Goal: Find specific page/section: Find specific page/section

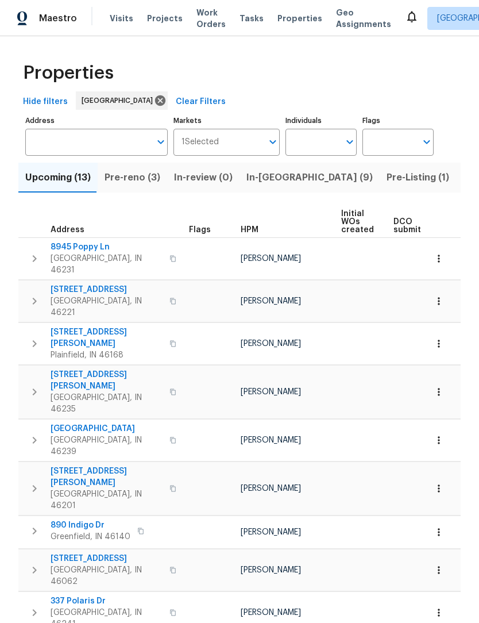
click at [133, 173] on span "Pre-reno (3)" at bounding box center [133, 177] width 56 height 16
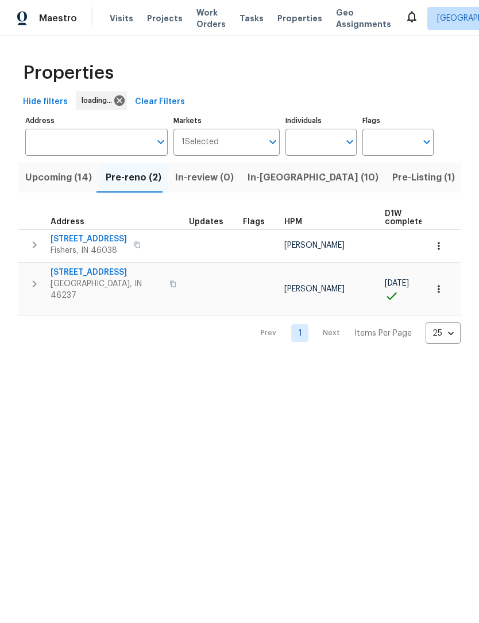
click at [48, 178] on span "Upcoming (14)" at bounding box center [58, 177] width 67 height 16
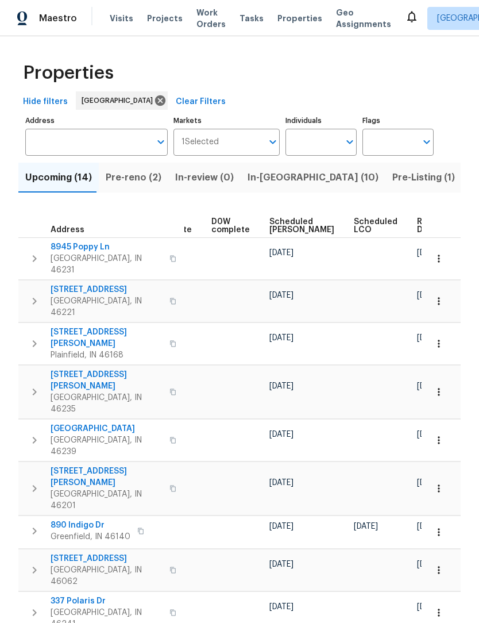
scroll to position [0, 300]
click at [418, 222] on span "Ready Date" at bounding box center [430, 226] width 25 height 16
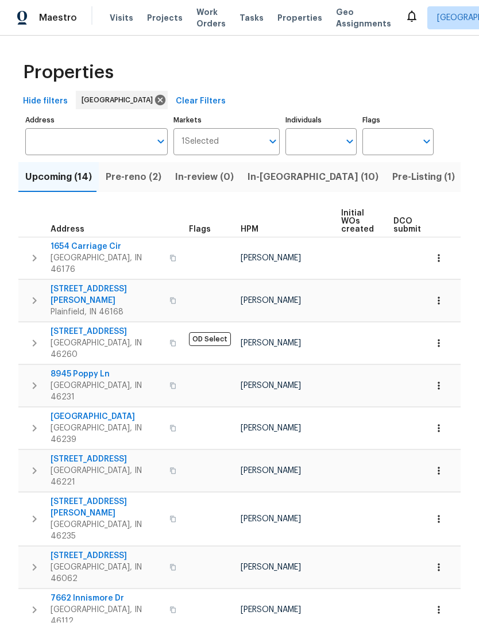
click at [119, 169] on span "Pre-reno (2)" at bounding box center [134, 177] width 56 height 16
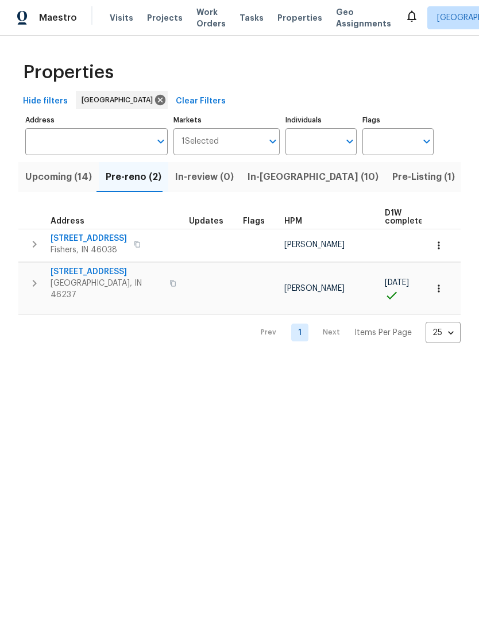
click at [392, 182] on span "Pre-Listing (1)" at bounding box center [423, 177] width 63 height 16
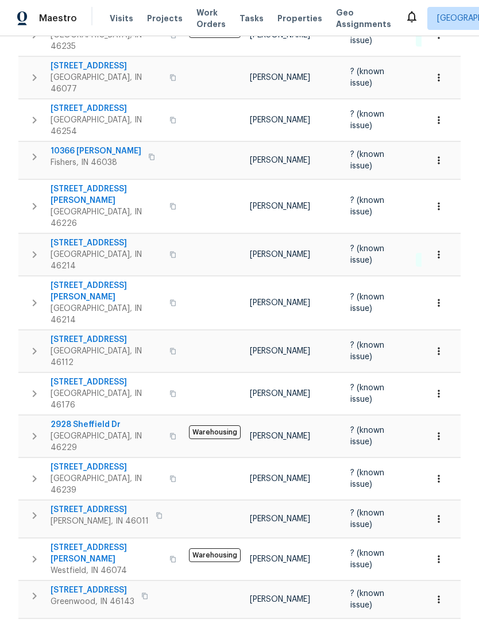
scroll to position [230, 0]
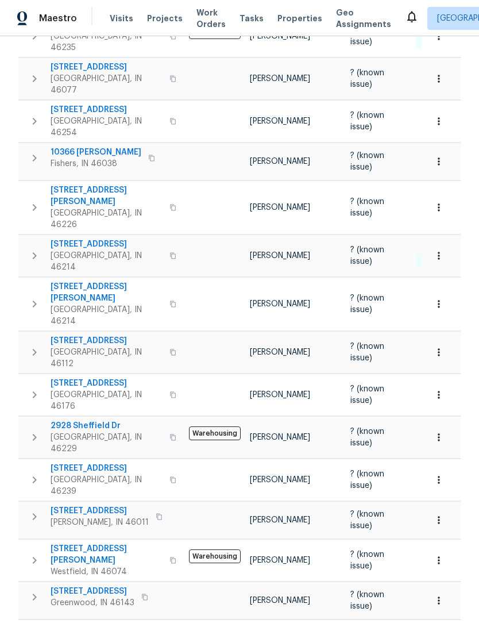
click at [60, 462] on span "[STREET_ADDRESS]" at bounding box center [107, 467] width 112 height 11
click at [442, 474] on icon "button" at bounding box center [438, 479] width 11 height 11
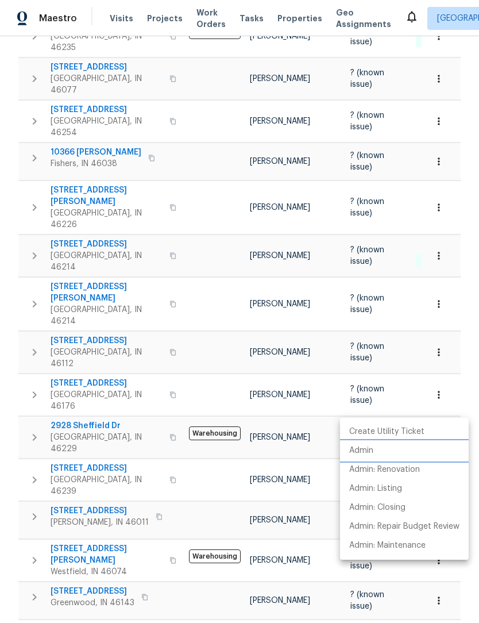
click at [370, 449] on p "Admin" at bounding box center [361, 451] width 24 height 12
click at [436, 407] on div at bounding box center [239, 311] width 479 height 623
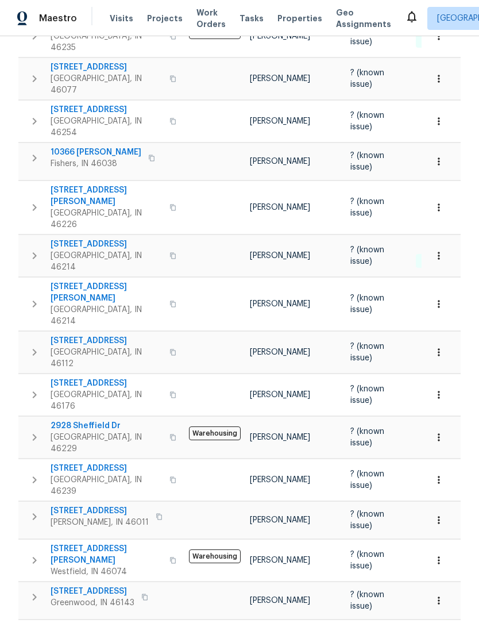
click at [442, 474] on icon "button" at bounding box center [438, 479] width 11 height 11
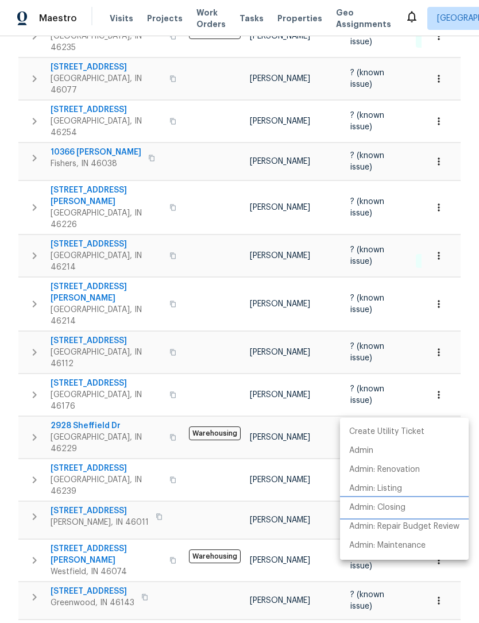
click at [418, 509] on li "Admin: Closing" at bounding box center [404, 507] width 129 height 19
click at [18, 327] on div at bounding box center [239, 311] width 479 height 623
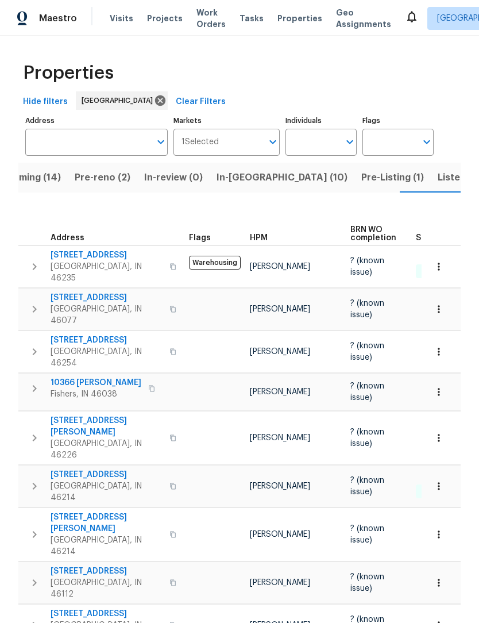
scroll to position [0, 0]
click at [438, 172] on span "Listed (41)" at bounding box center [462, 177] width 48 height 16
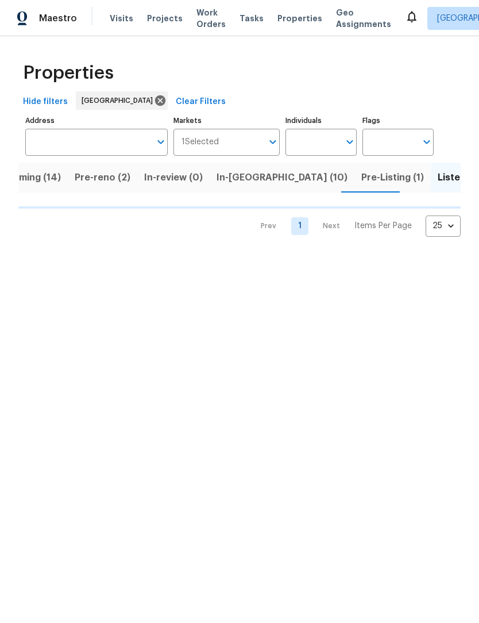
click at [361, 175] on span "Pre-Listing (1)" at bounding box center [392, 177] width 63 height 16
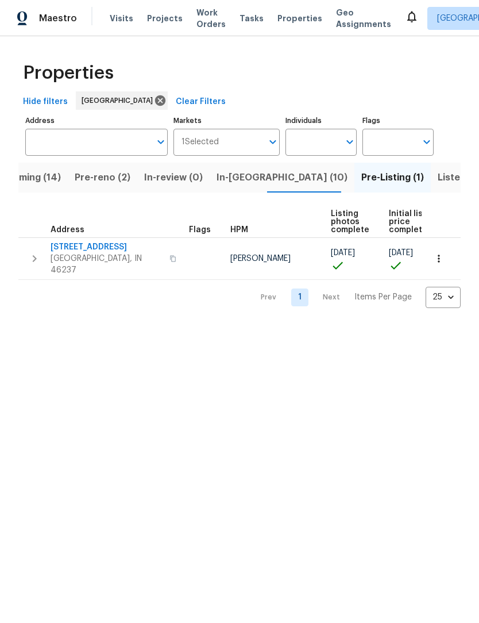
click at [237, 176] on span "In-[GEOGRAPHIC_DATA] (10)" at bounding box center [282, 177] width 131 height 16
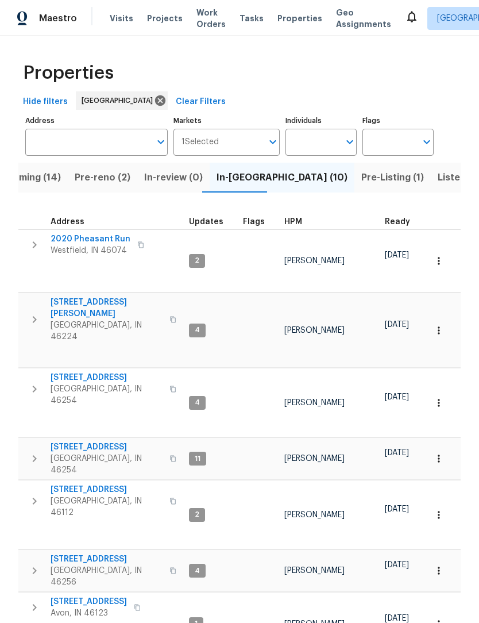
click at [118, 179] on span "Pre-reno (2)" at bounding box center [103, 177] width 56 height 16
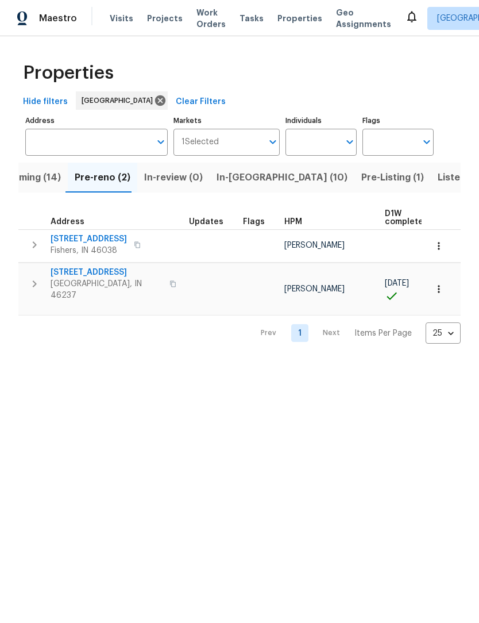
click at [50, 173] on span "Upcoming (14)" at bounding box center [27, 177] width 67 height 16
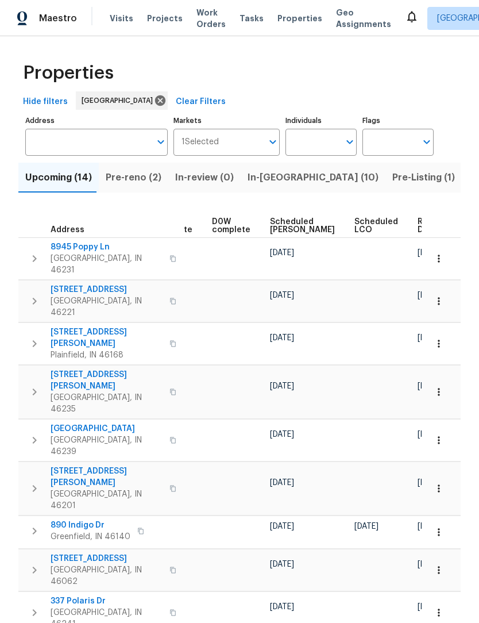
scroll to position [0, 300]
click at [418, 218] on span "Ready Date" at bounding box center [430, 226] width 25 height 16
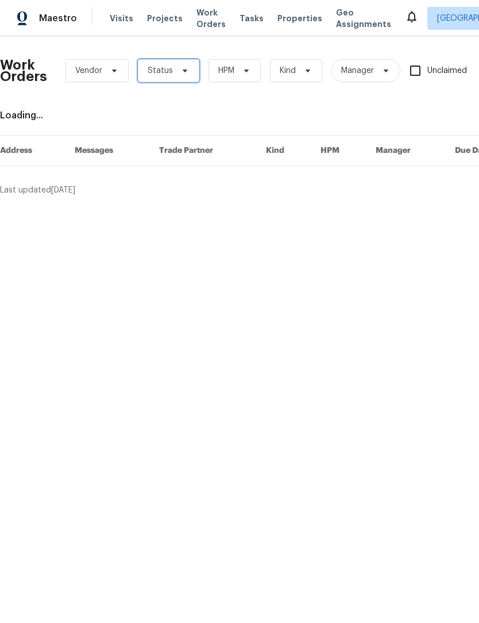
click at [171, 61] on span "Status" at bounding box center [168, 70] width 61 height 23
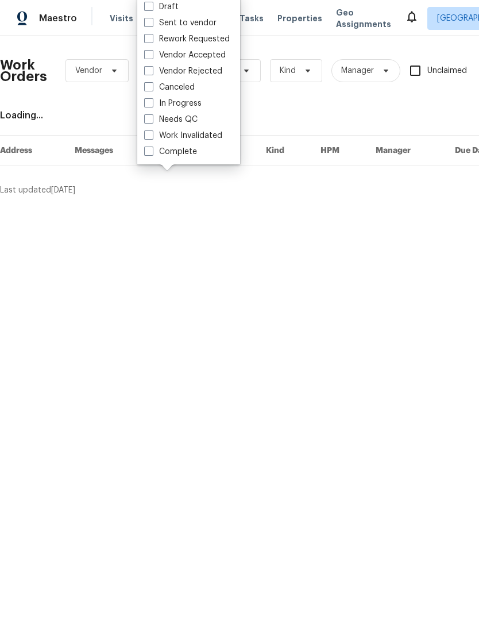
click at [172, 6] on label "Draft" at bounding box center [161, 6] width 34 height 11
click at [152, 6] on input "Draft" at bounding box center [147, 4] width 7 height 7
checkbox input "true"
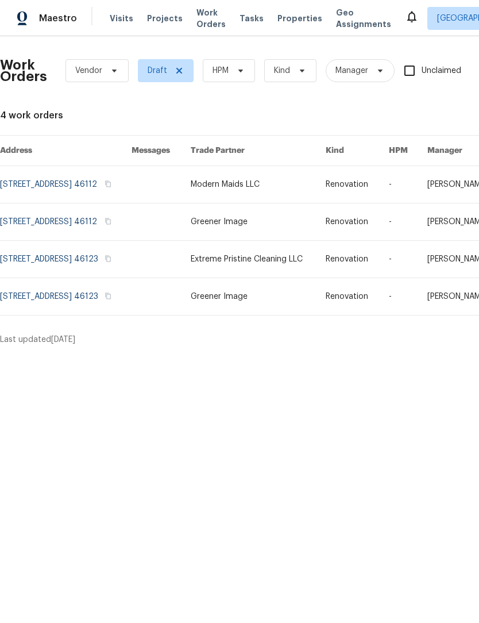
click at [86, 267] on link at bounding box center [66, 259] width 132 height 37
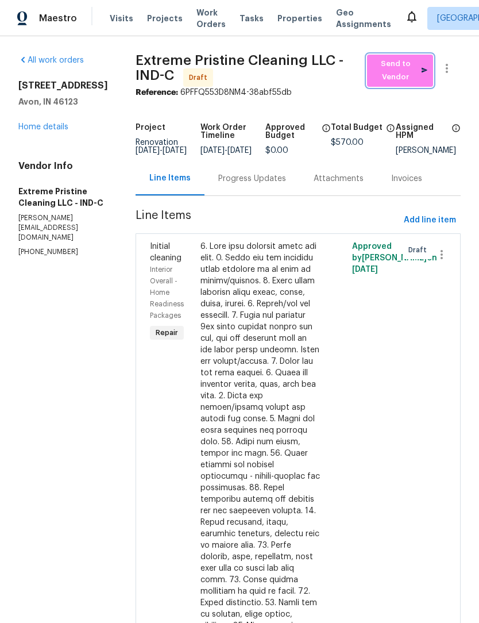
click at [409, 71] on span "Send to Vendor" at bounding box center [400, 70] width 55 height 26
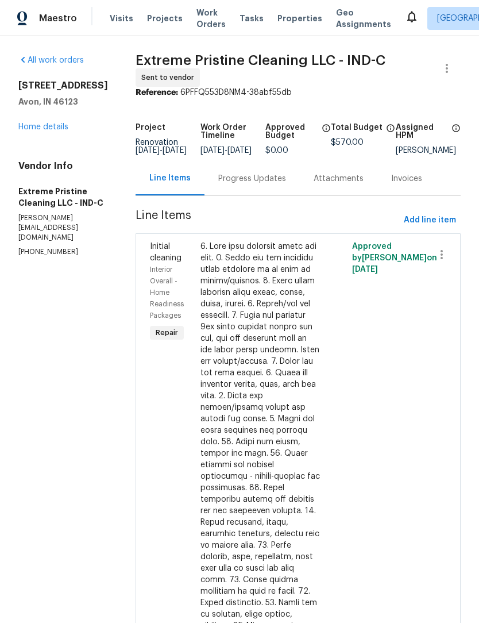
click at [61, 124] on link "Home details" at bounding box center [43, 127] width 50 height 8
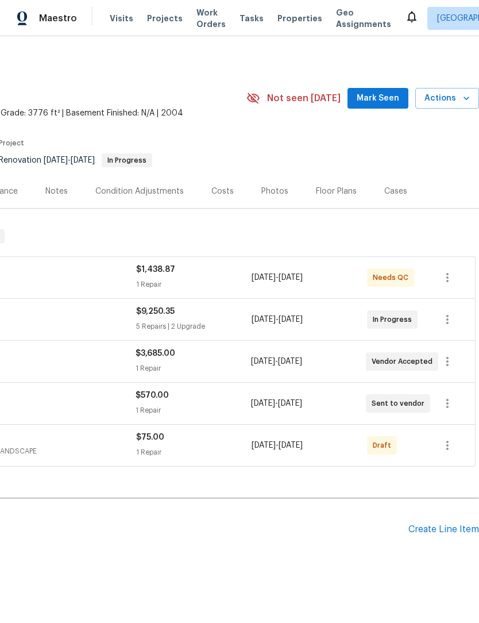
scroll to position [0, 170]
click at [452, 447] on icon "button" at bounding box center [448, 445] width 14 height 14
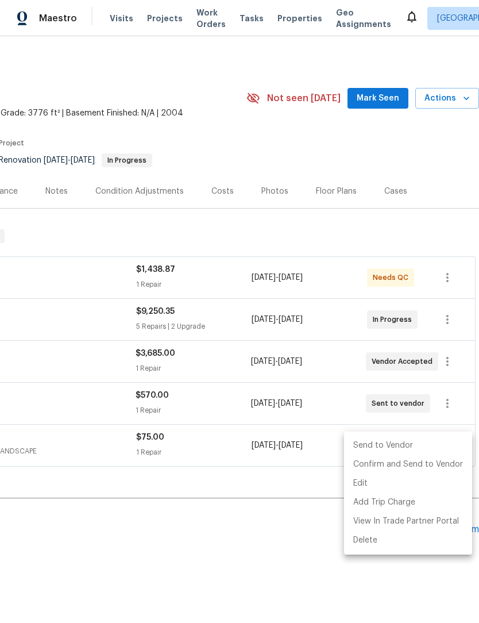
click at [419, 448] on li "Send to Vendor" at bounding box center [408, 445] width 128 height 19
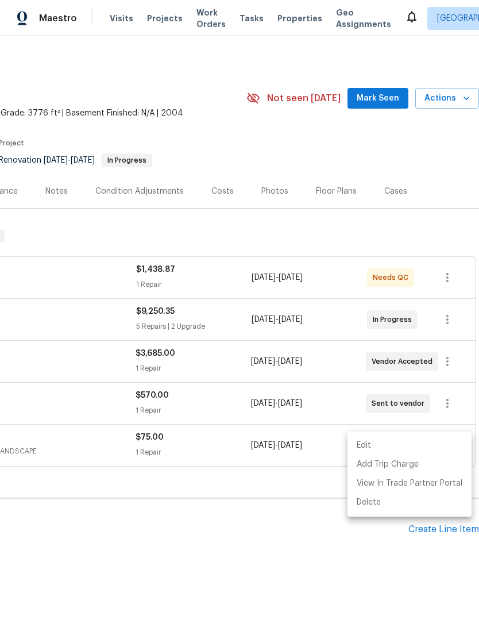
click at [358, 560] on div at bounding box center [239, 311] width 479 height 623
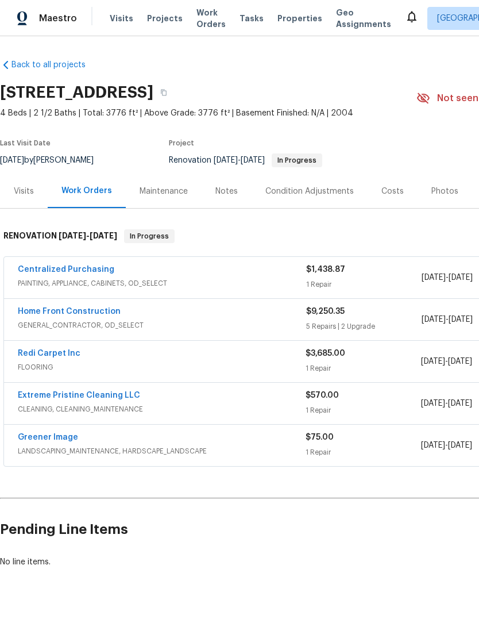
scroll to position [0, 0]
click at [204, 10] on span "Work Orders" at bounding box center [210, 18] width 29 height 23
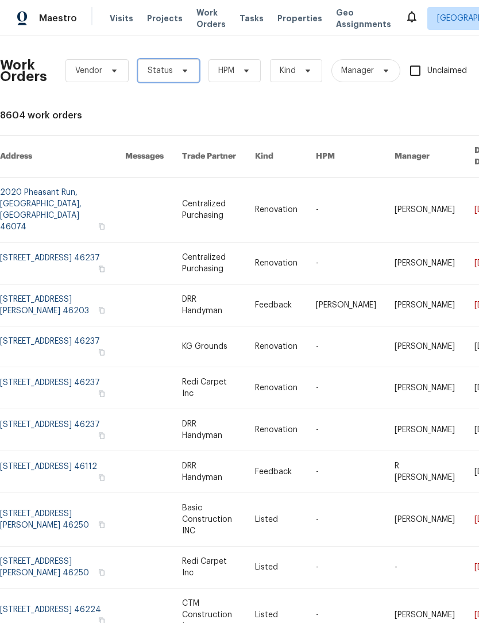
click at [167, 64] on span "Status" at bounding box center [168, 70] width 61 height 23
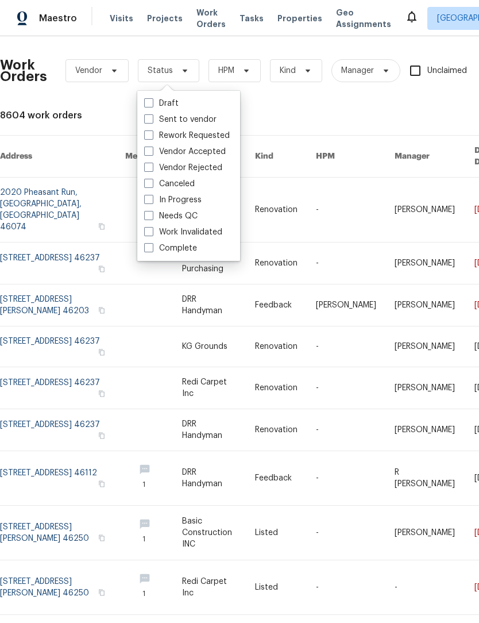
click at [174, 98] on label "Draft" at bounding box center [161, 103] width 34 height 11
click at [152, 98] on input "Draft" at bounding box center [147, 101] width 7 height 7
checkbox input "true"
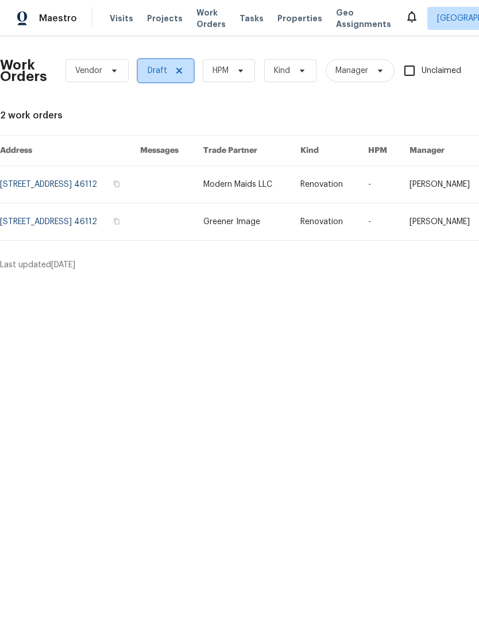
click at [178, 69] on icon at bounding box center [179, 70] width 9 height 9
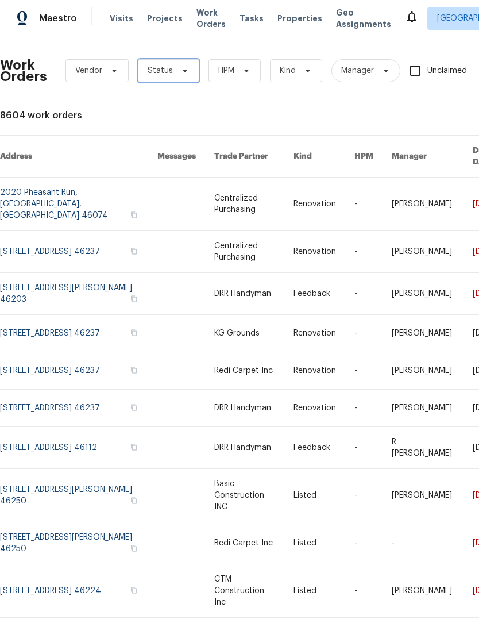
click at [165, 72] on span "Status" at bounding box center [160, 70] width 25 height 11
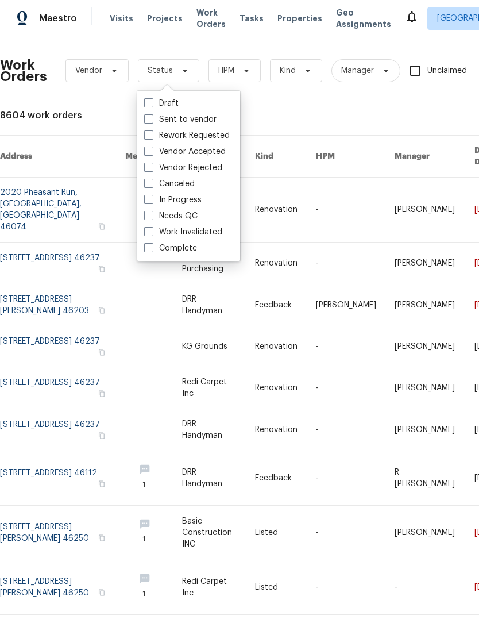
click at [184, 117] on label "Sent to vendor" at bounding box center [180, 119] width 72 height 11
click at [152, 117] on input "Sent to vendor" at bounding box center [147, 117] width 7 height 7
checkbox input "true"
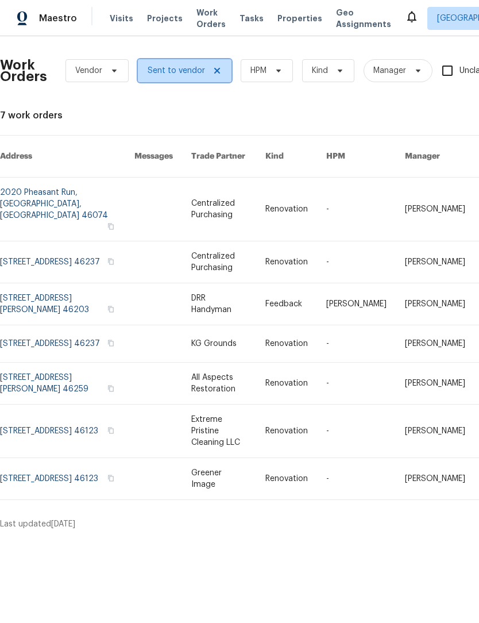
click at [217, 73] on icon at bounding box center [217, 71] width 6 height 6
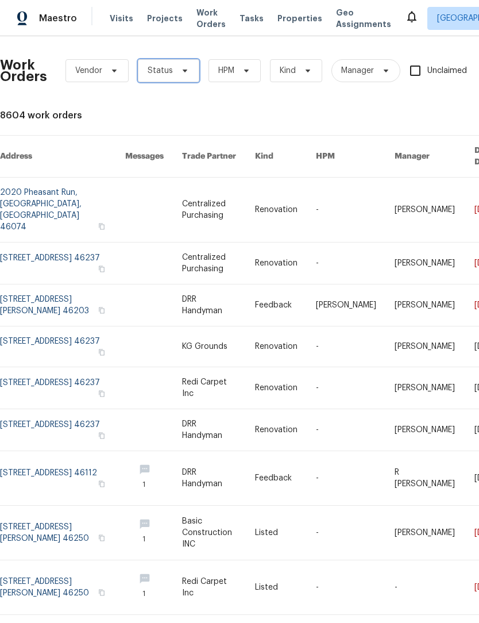
click at [171, 71] on span "Status" at bounding box center [168, 70] width 61 height 23
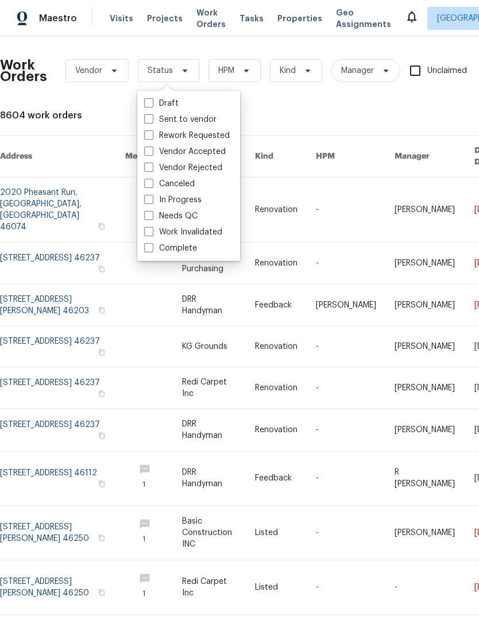
click at [202, 152] on label "Vendor Accepted" at bounding box center [185, 151] width 82 height 11
click at [152, 152] on input "Vendor Accepted" at bounding box center [147, 149] width 7 height 7
checkbox input "true"
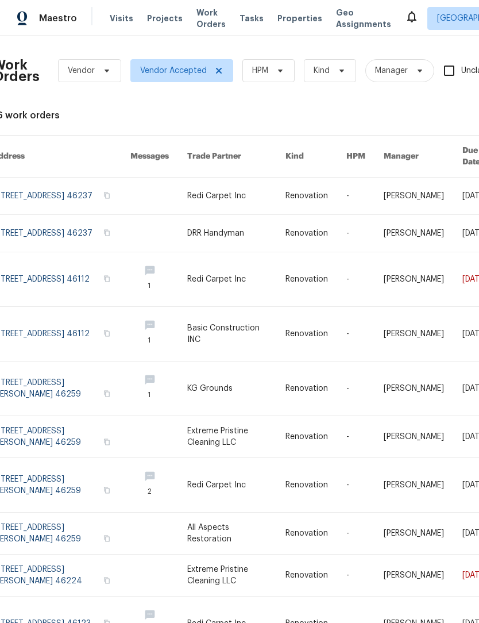
scroll to position [0, 9]
click at [271, 66] on span at bounding box center [277, 70] width 13 height 9
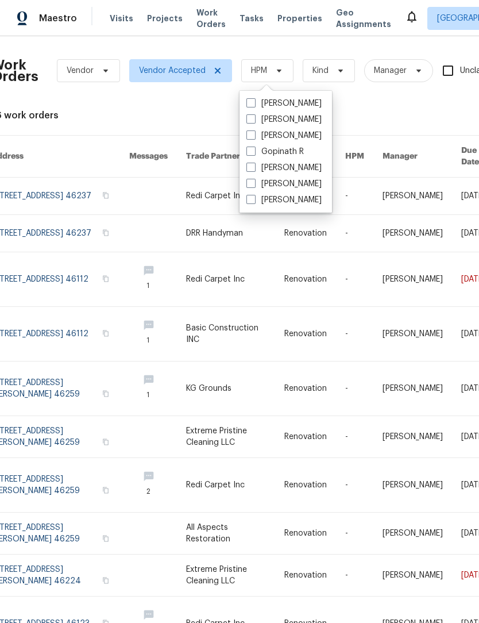
click at [289, 167] on label "[PERSON_NAME]" at bounding box center [283, 167] width 75 height 11
click at [254, 167] on input "[PERSON_NAME]" at bounding box center [249, 165] width 7 height 7
checkbox input "true"
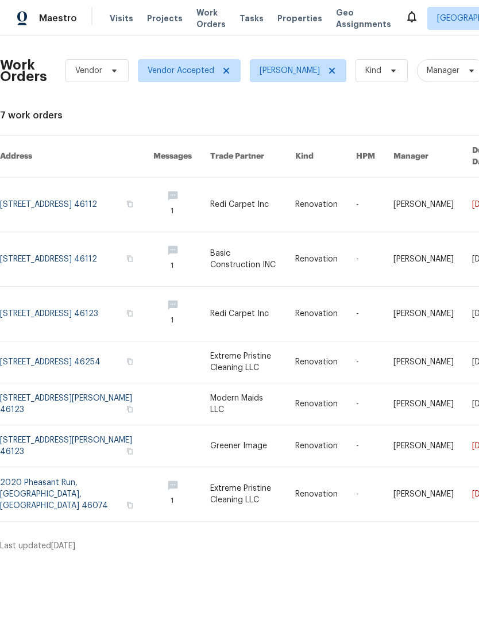
click at [61, 393] on link at bounding box center [76, 403] width 153 height 41
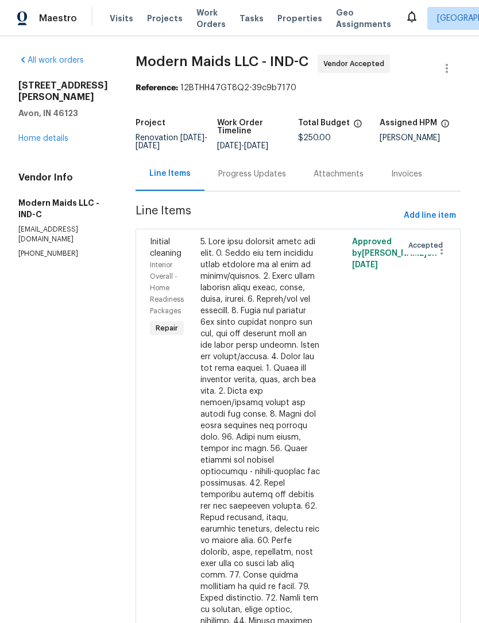
click at [258, 180] on div "Progress Updates" at bounding box center [252, 173] width 68 height 11
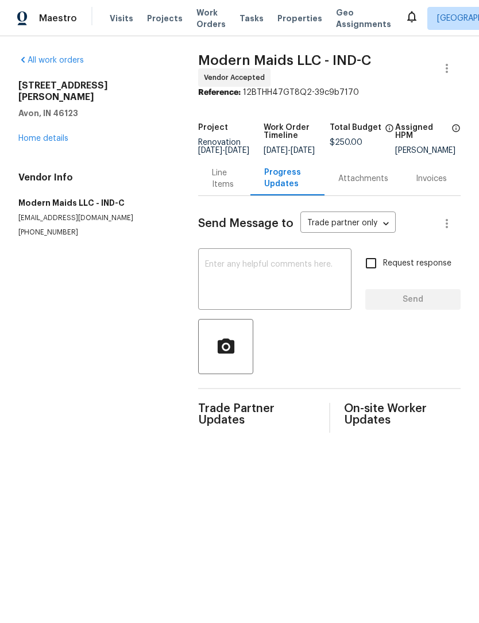
click at [262, 275] on textarea at bounding box center [275, 280] width 140 height 40
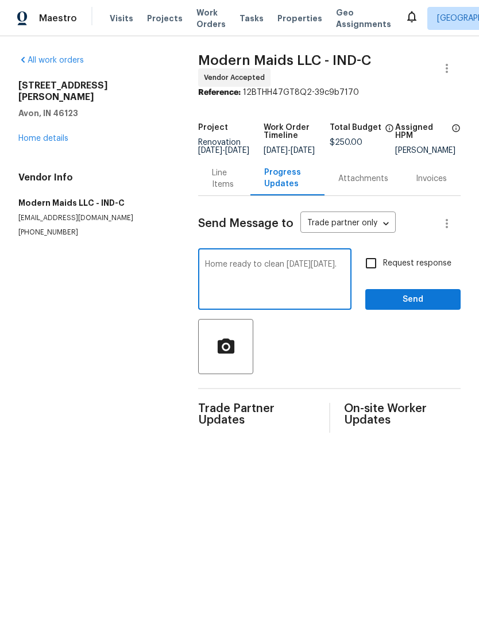
type textarea "Home ready to clean on Thursday 9/25."
click at [428, 304] on span "Send" at bounding box center [413, 299] width 77 height 14
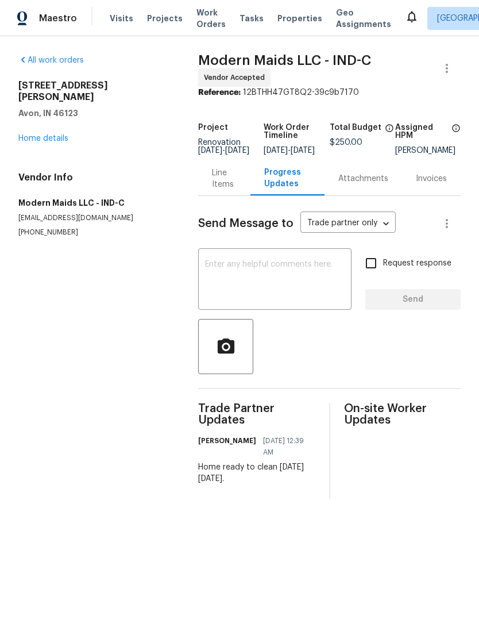
click at [198, 14] on span "Work Orders" at bounding box center [210, 18] width 29 height 23
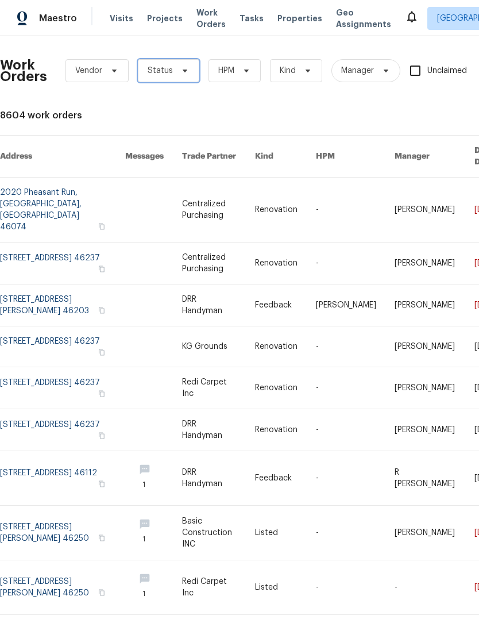
click at [167, 67] on span "Status" at bounding box center [160, 70] width 25 height 11
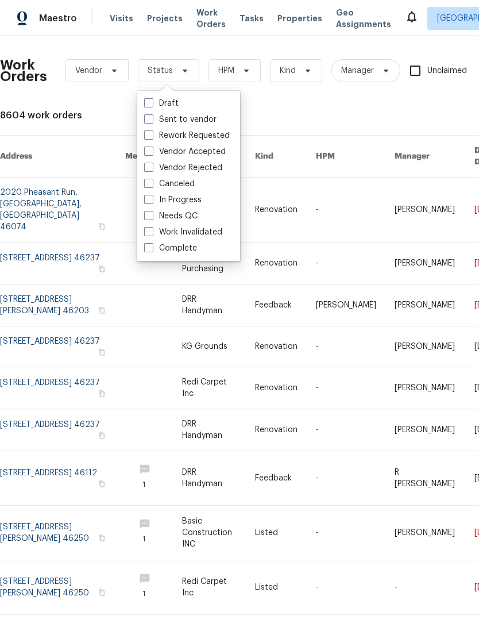
click at [204, 149] on label "Vendor Accepted" at bounding box center [185, 151] width 82 height 11
click at [152, 149] on input "Vendor Accepted" at bounding box center [147, 149] width 7 height 7
checkbox input "true"
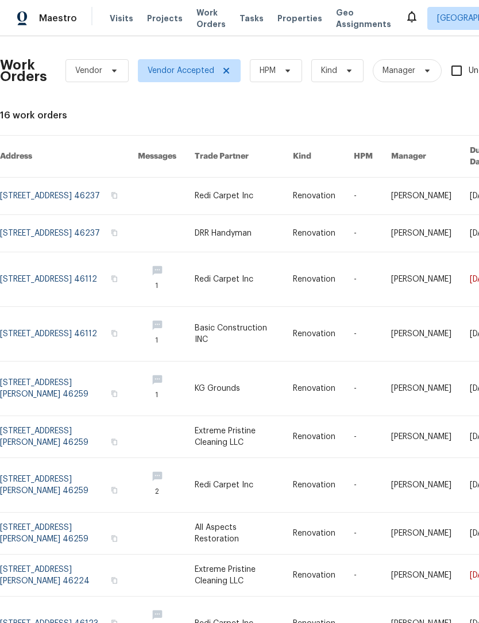
click at [274, 57] on div "Work Orders Vendor Vendor Accepted HPM Kind Manager Unclaimed ​" at bounding box center [337, 70] width 674 height 51
click at [281, 56] on div "Work Orders Vendor Vendor Accepted HPM Kind Manager Unclaimed ​" at bounding box center [337, 70] width 674 height 51
click at [280, 71] on span at bounding box center [286, 70] width 13 height 9
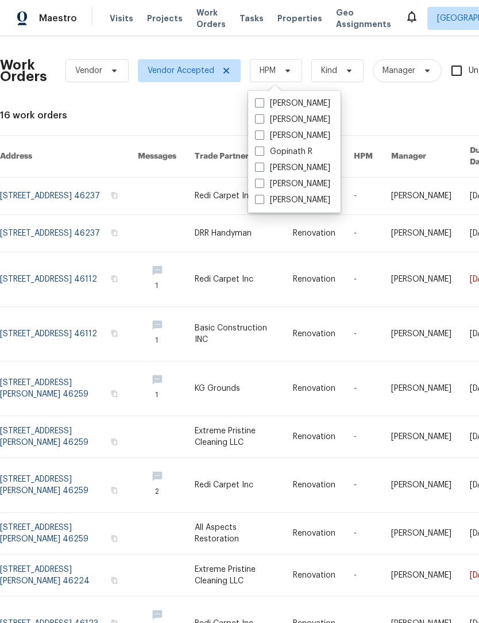
click at [296, 157] on label "Gopinath R" at bounding box center [283, 151] width 57 height 11
click at [263, 153] on input "Gopinath R" at bounding box center [258, 149] width 7 height 7
checkbox input "true"
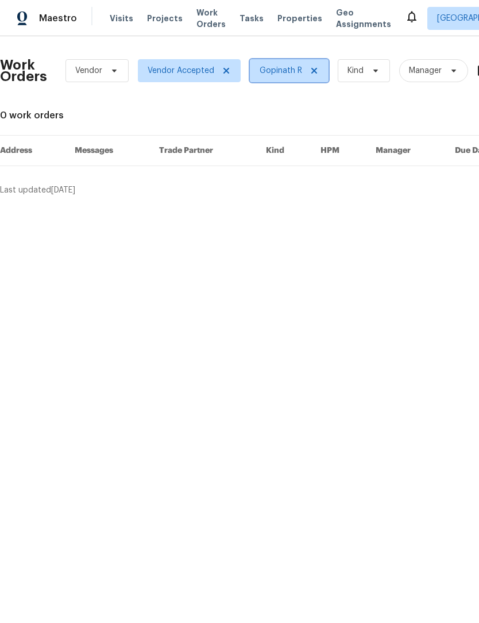
click at [315, 67] on icon at bounding box center [314, 70] width 9 height 9
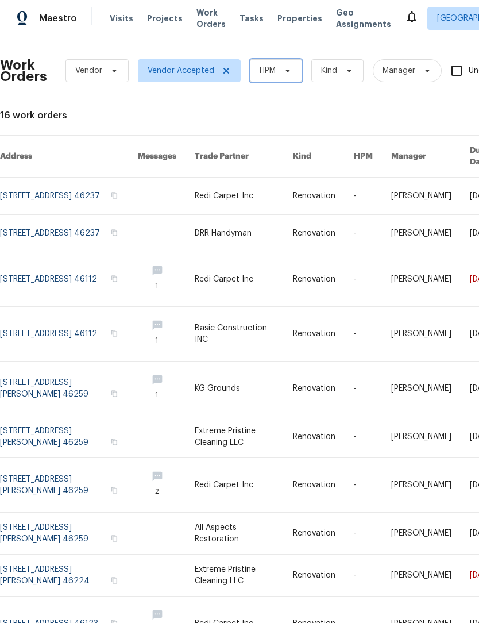
click at [272, 71] on span "HPM" at bounding box center [268, 70] width 16 height 11
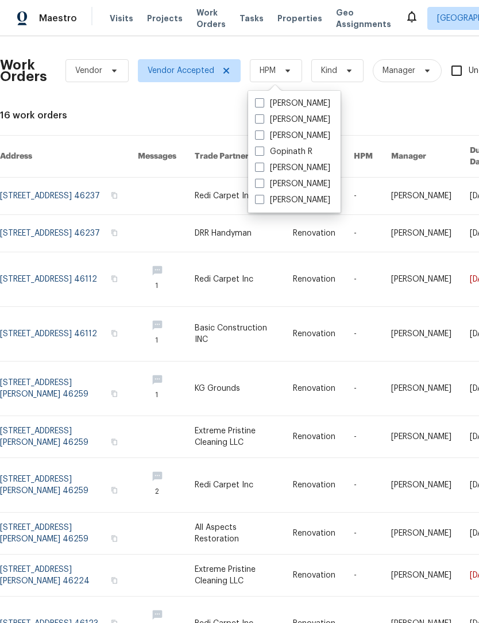
click at [300, 166] on label "[PERSON_NAME]" at bounding box center [292, 167] width 75 height 11
click at [263, 166] on input "[PERSON_NAME]" at bounding box center [258, 165] width 7 height 7
checkbox input "true"
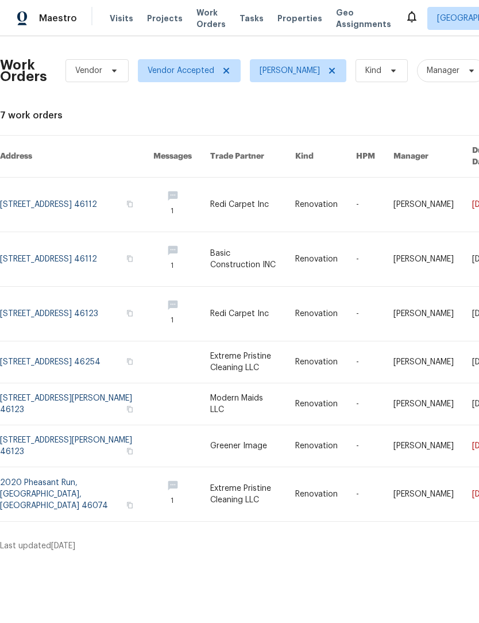
click at [366, 561] on html "Maestro Visits Projects Work Orders Tasks Properties Geo Assignments Indianapol…" at bounding box center [239, 280] width 479 height 561
click at [286, 18] on span "Properties" at bounding box center [299, 18] width 45 height 11
